Goal: Transaction & Acquisition: Purchase product/service

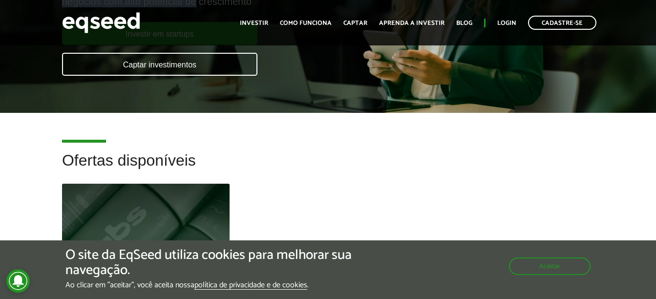
scroll to position [98, 0]
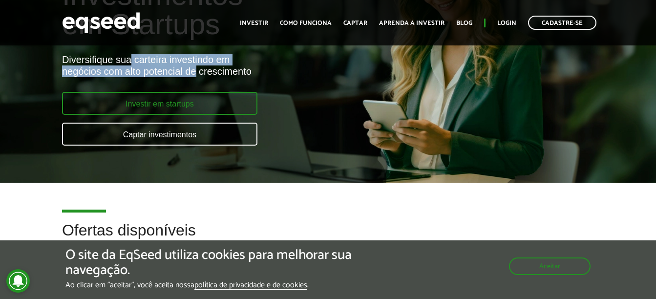
click at [155, 100] on link "Investir em startups" at bounding box center [159, 103] width 195 height 23
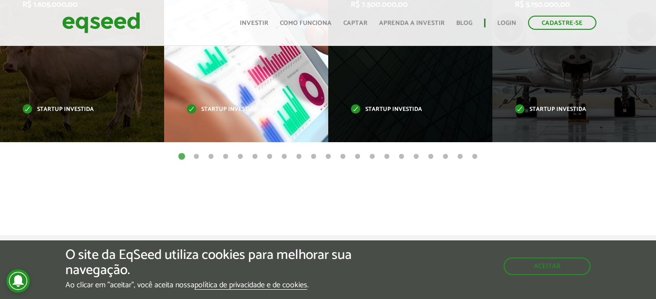
scroll to position [488, 0]
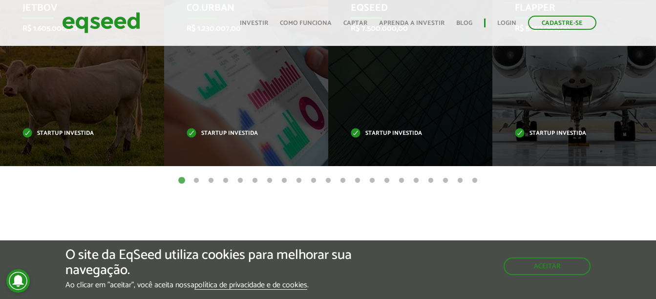
click at [196, 182] on button "2" at bounding box center [196, 181] width 10 height 10
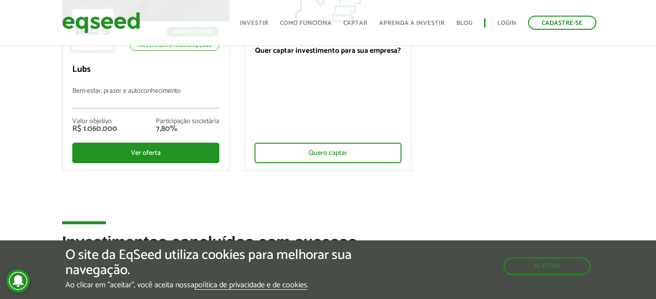
scroll to position [0, 0]
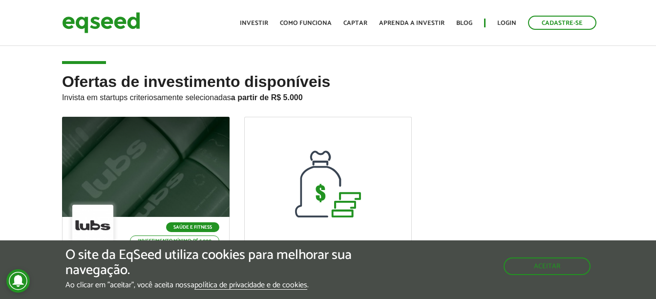
click at [576, 88] on h2 "Ofertas de investimento disponíveis Invista em startups criteriosamente selecio…" at bounding box center [328, 94] width 532 height 43
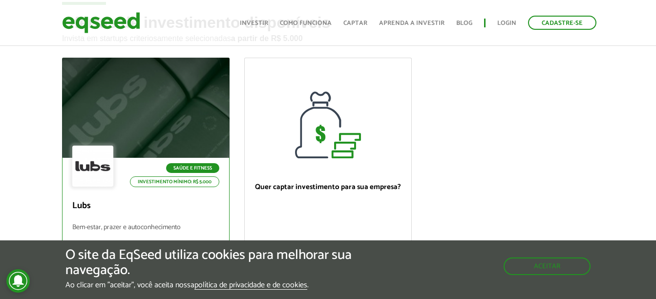
scroll to position [146, 0]
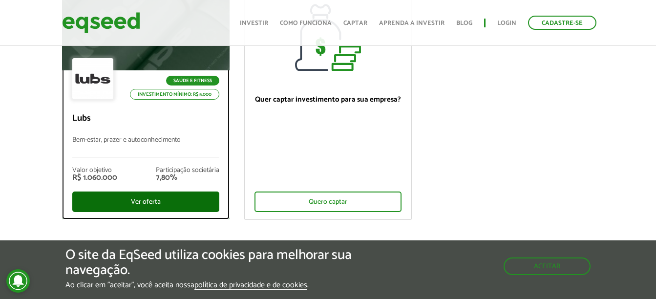
click at [128, 201] on div "Ver oferta" at bounding box center [145, 201] width 147 height 20
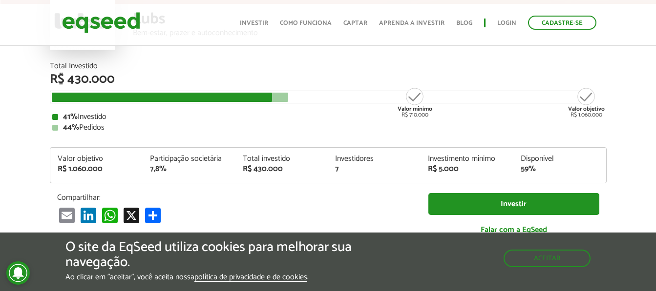
scroll to position [98, 0]
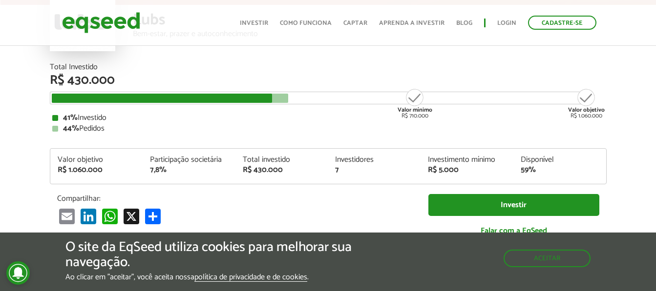
click at [157, 167] on div "7,8%" at bounding box center [189, 170] width 78 height 8
drag, startPoint x: 157, startPoint y: 167, endPoint x: 125, endPoint y: 164, distance: 31.8
click at [125, 164] on div "Valor objetivo R$ 1.060.000" at bounding box center [96, 165] width 93 height 18
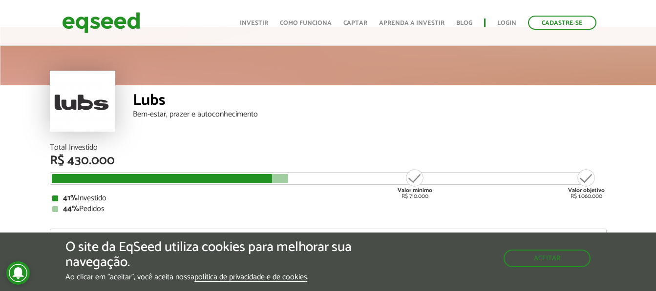
scroll to position [0, 0]
